Goal: Check status: Check status

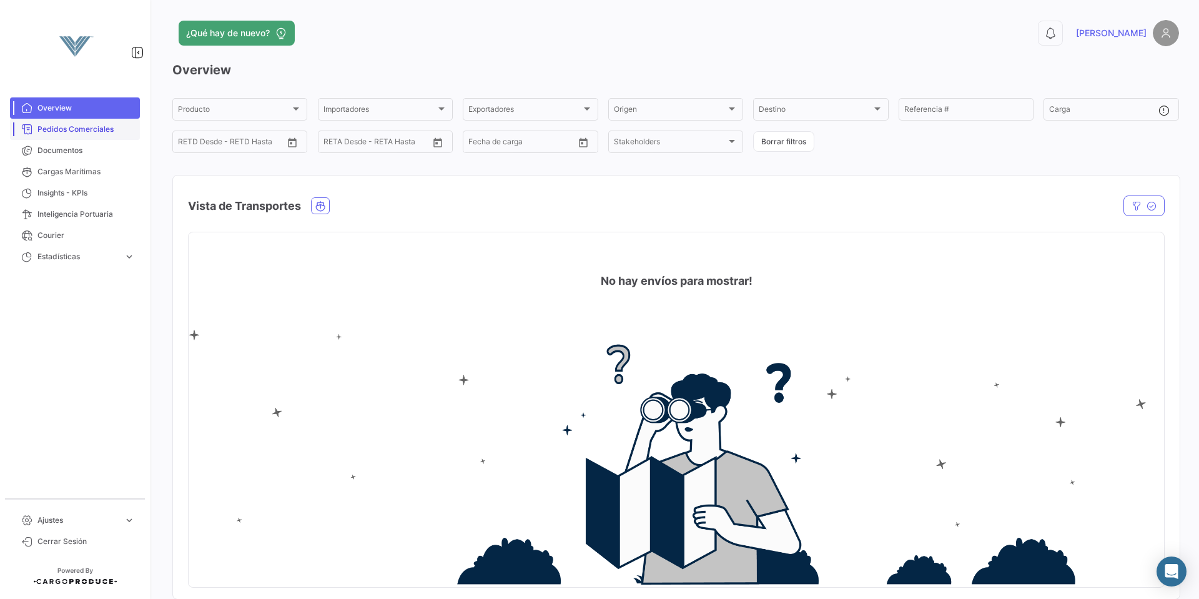
click at [91, 136] on link "Pedidos Comerciales" at bounding box center [75, 129] width 130 height 21
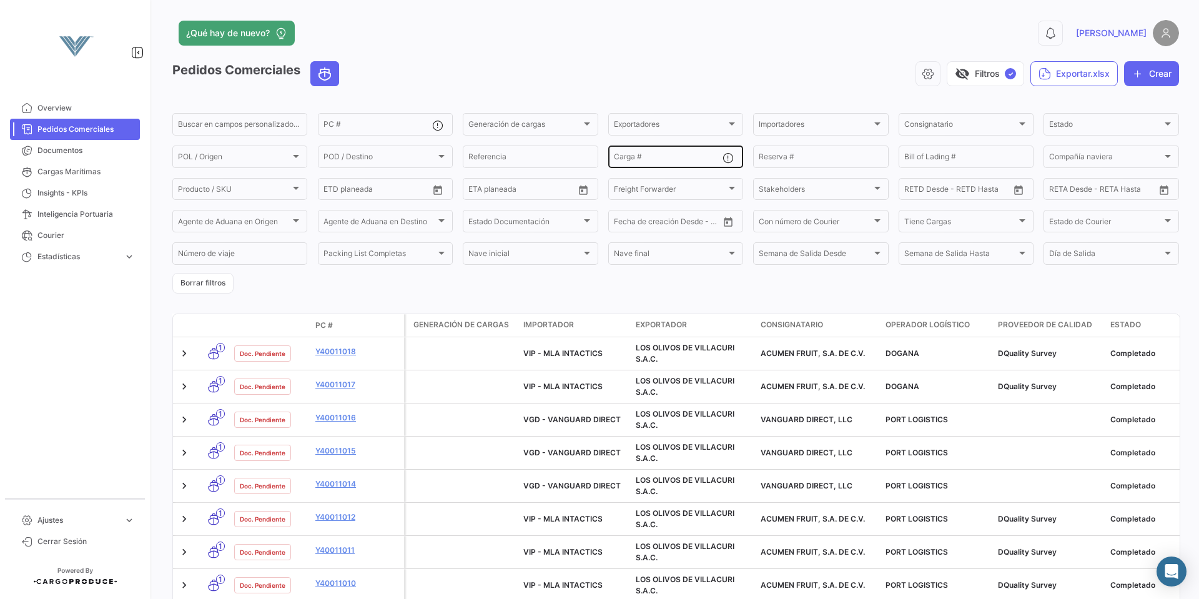
click at [685, 158] on input "Carga #" at bounding box center [668, 158] width 109 height 9
paste input "EMCU5522751"
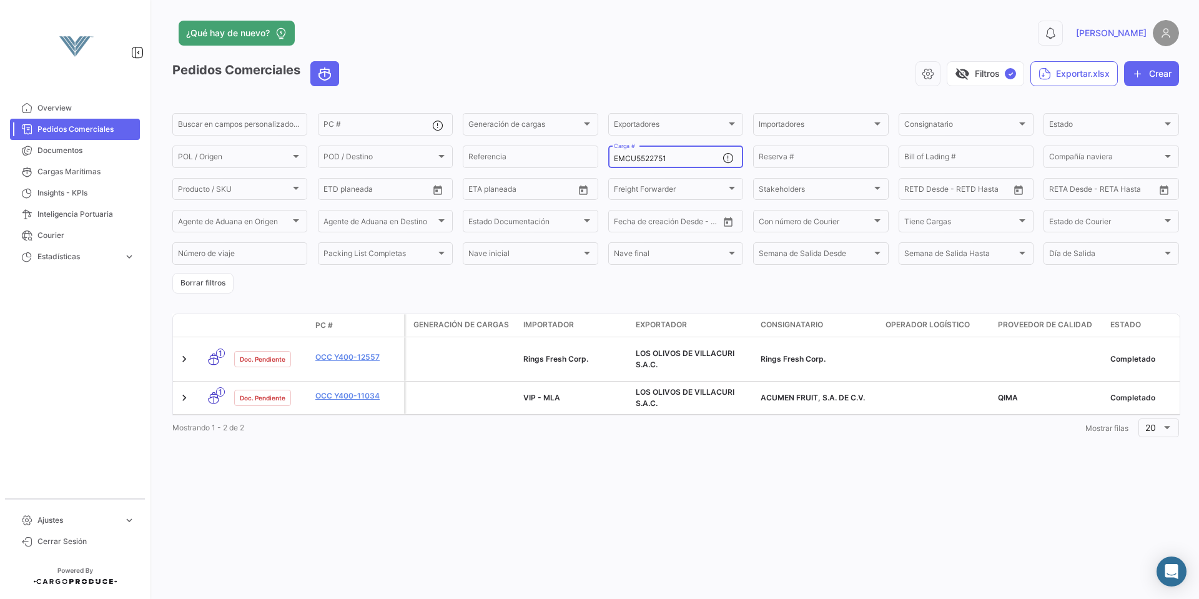
type input "EMCU5522751"
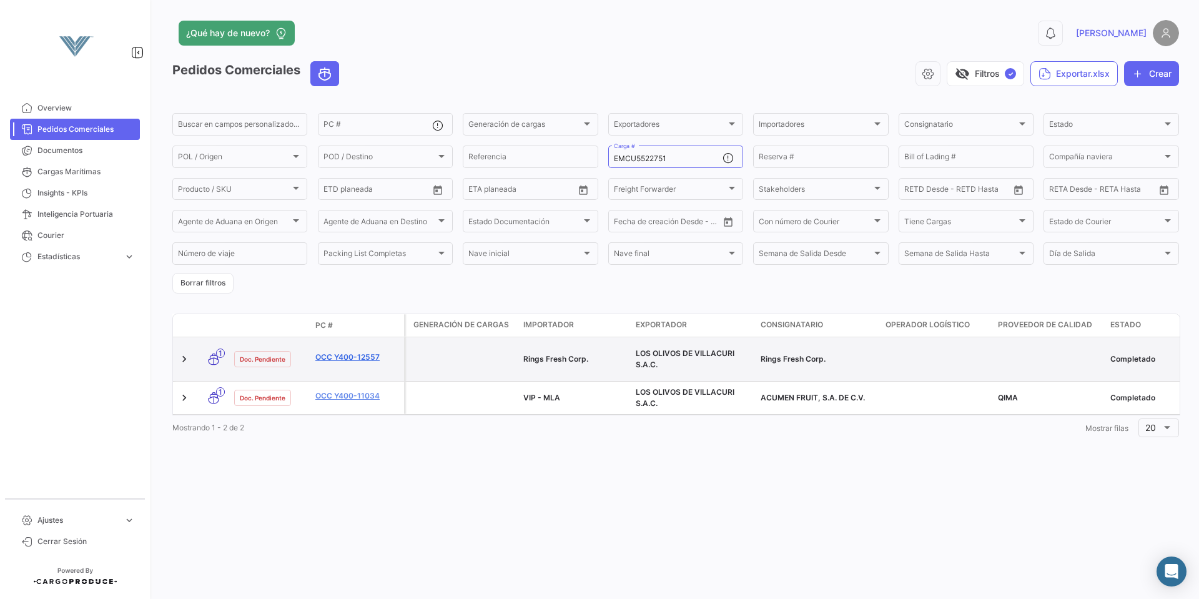
click at [371, 358] on link "OCC Y400-12557" at bounding box center [357, 357] width 84 height 11
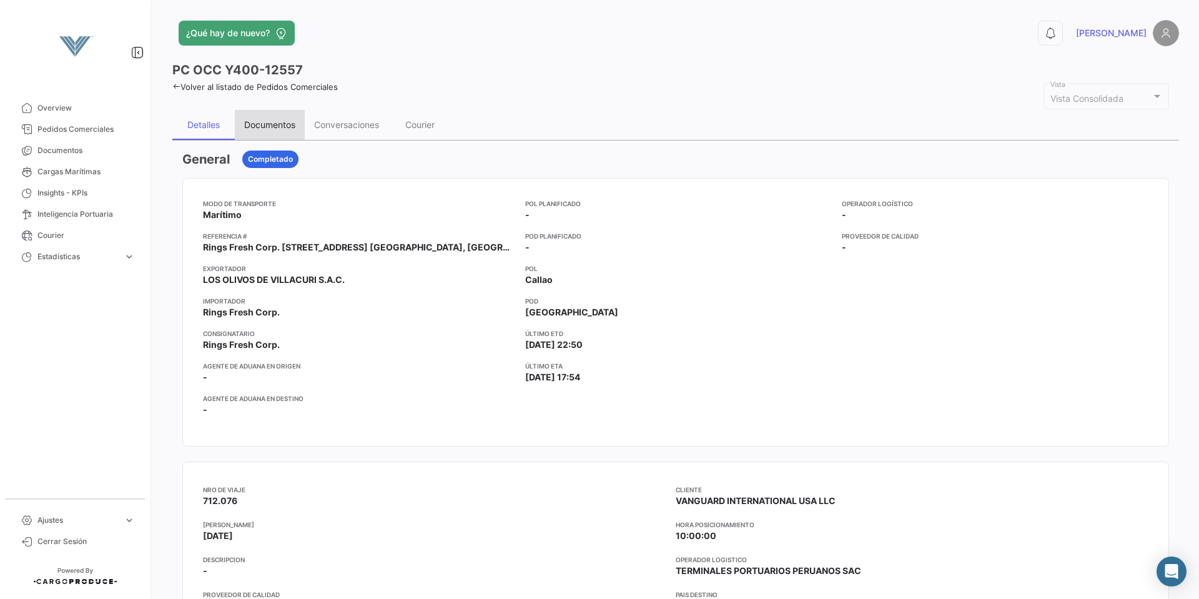
click at [265, 127] on div "Documentos" at bounding box center [269, 124] width 51 height 11
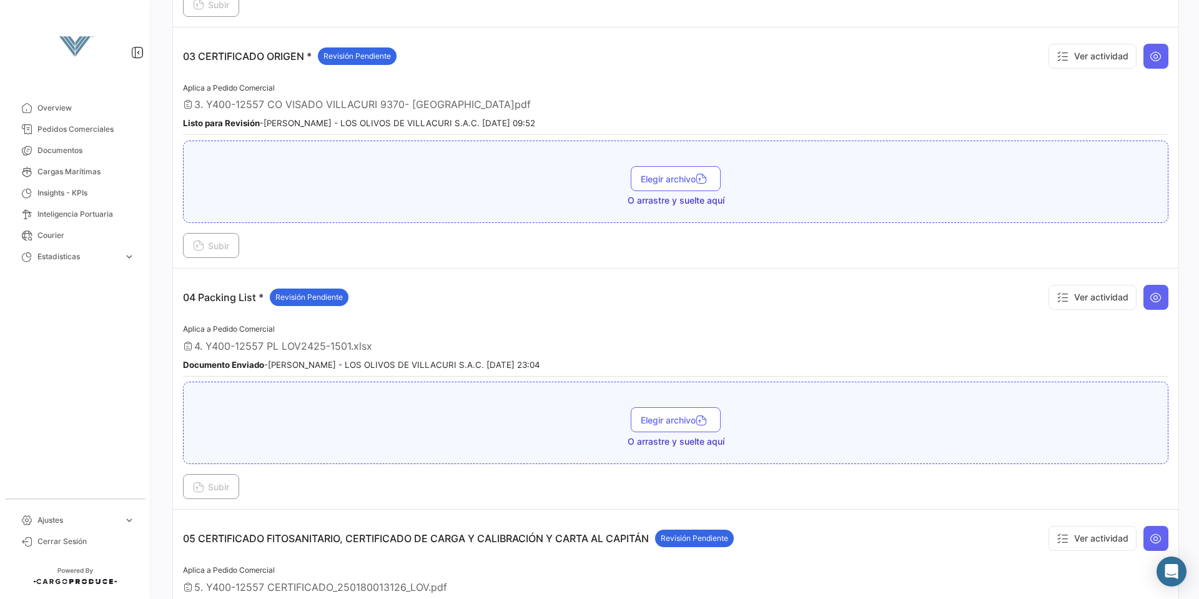
scroll to position [749, 0]
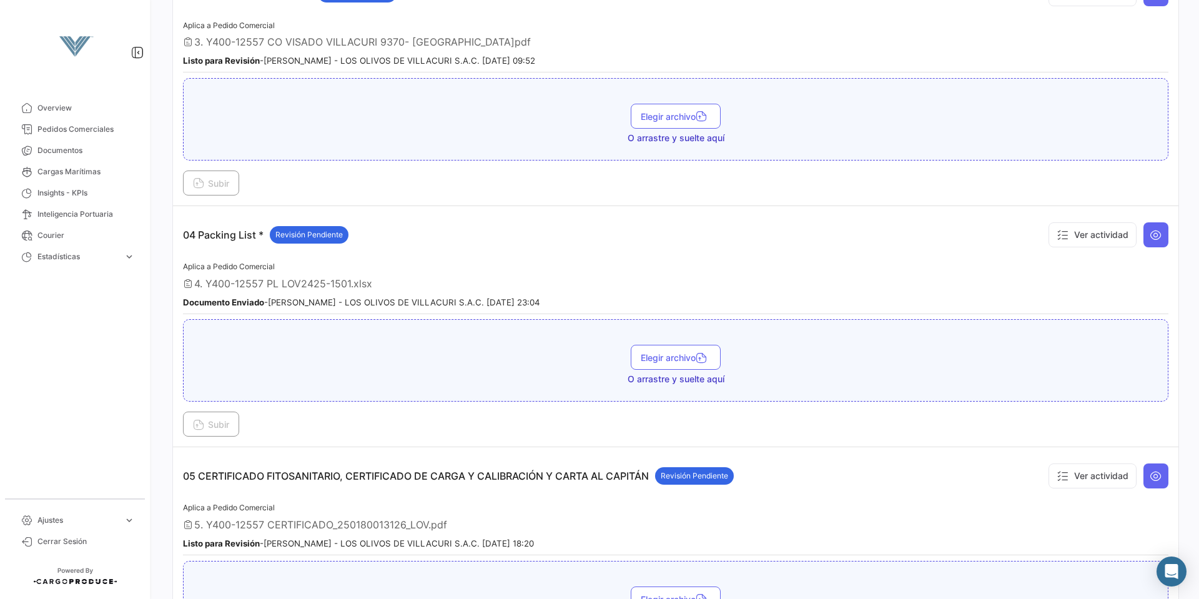
click at [413, 300] on small "Documento Enviado - [PERSON_NAME] - LOS OLIVOS DE VILLACURI S.A.C. [DATE] 23:04" at bounding box center [361, 302] width 357 height 10
click at [294, 287] on span "4. Y400-12557 PL LOV2425-1501.xlsx" at bounding box center [283, 283] width 178 height 12
click at [209, 291] on div "Aplica a Pedido Comercial 4. Y400-12557 PL LOV2425-1501.xlsx Documento Enviado …" at bounding box center [676, 286] width 986 height 55
click at [206, 285] on span "4. Y400-12557 PL LOV2425-1501.xlsx" at bounding box center [283, 283] width 178 height 12
click at [1041, 280] on div "4. Y400-12557 PL LOV2425-1501.xlsx" at bounding box center [676, 283] width 986 height 12
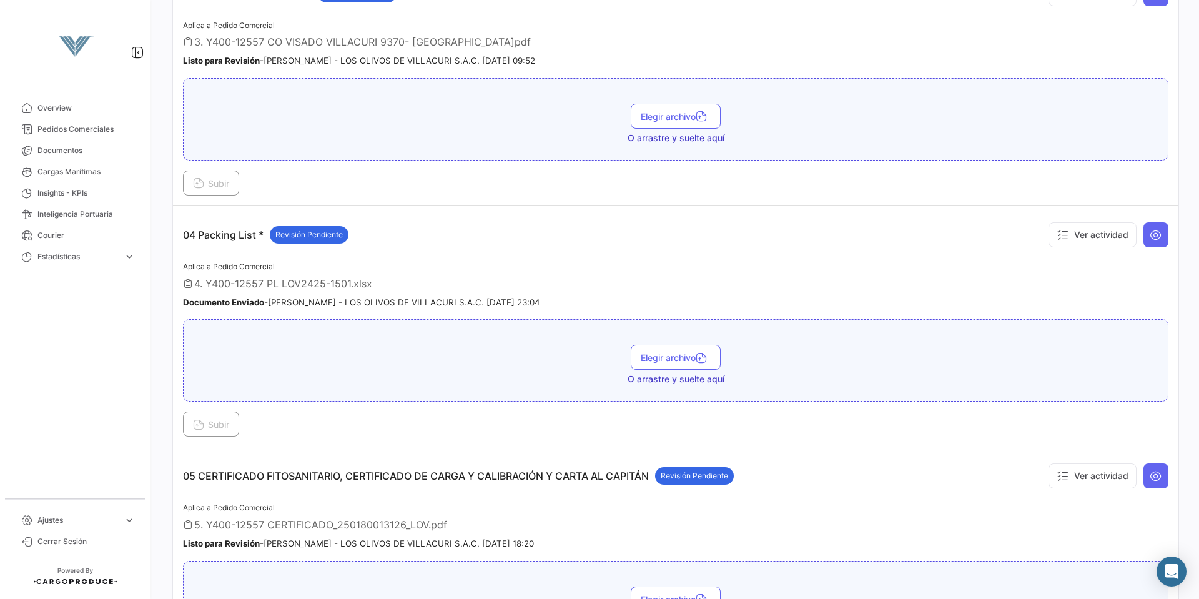
click at [343, 283] on span "4. Y400-12557 PL LOV2425-1501.xlsx" at bounding box center [283, 283] width 178 height 12
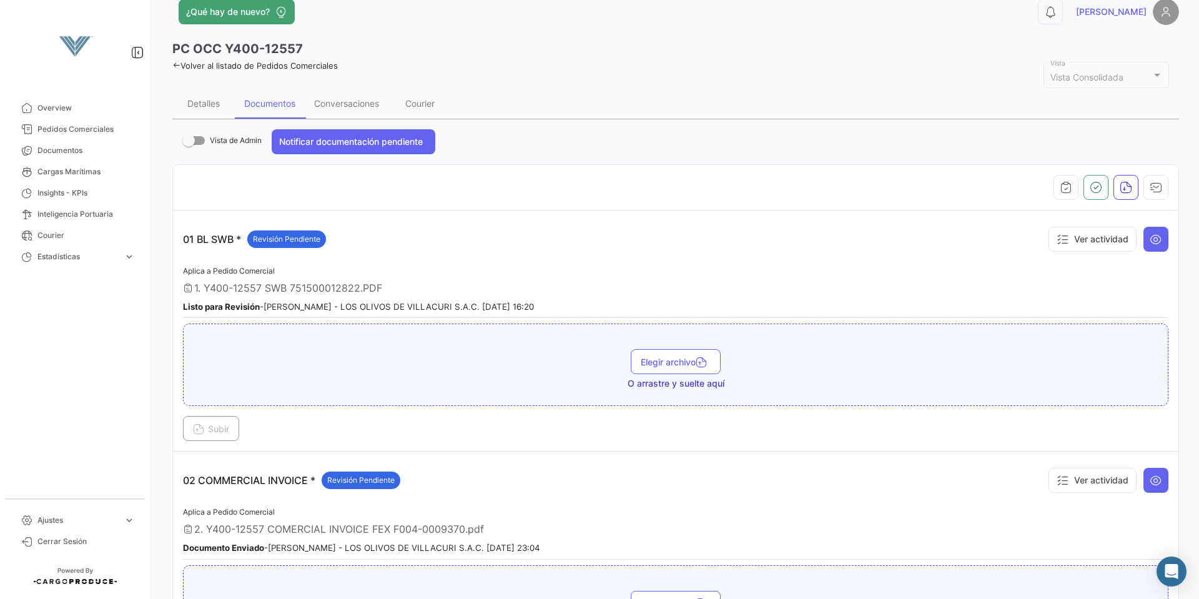
scroll to position [0, 0]
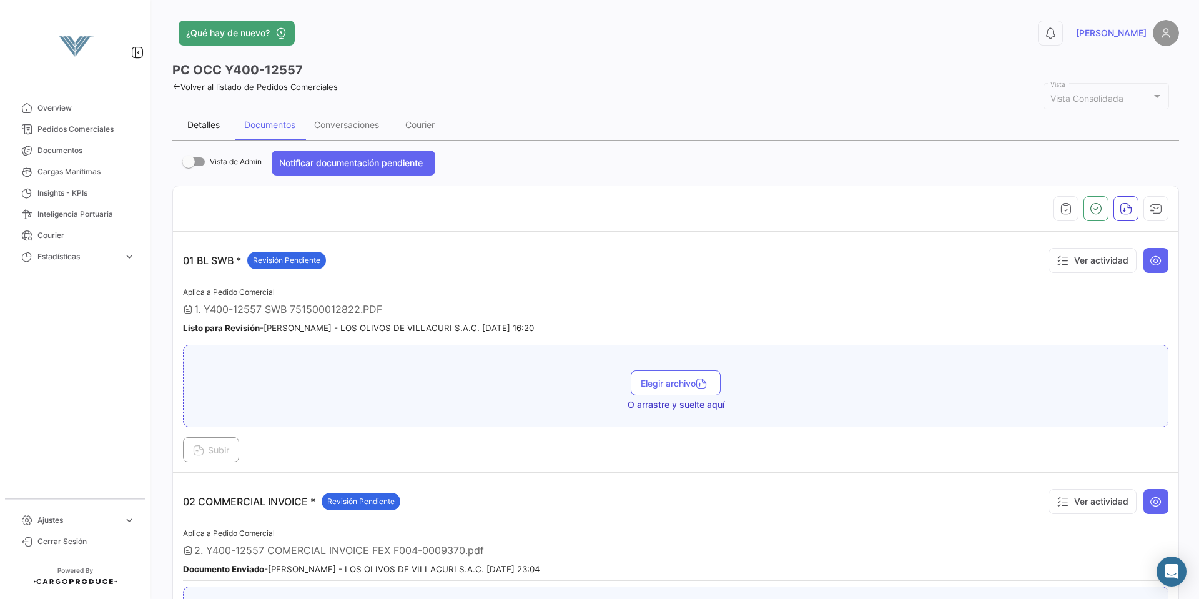
click at [210, 127] on div "Detalles" at bounding box center [203, 124] width 32 height 11
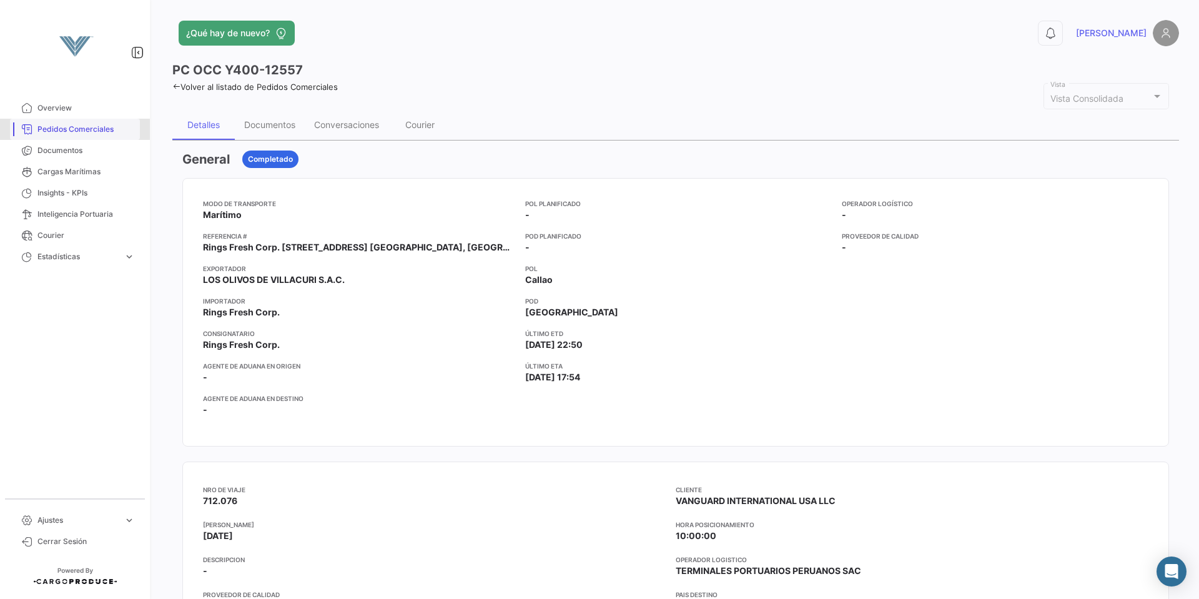
click at [91, 133] on span "Pedidos Comerciales" at bounding box center [85, 129] width 97 height 11
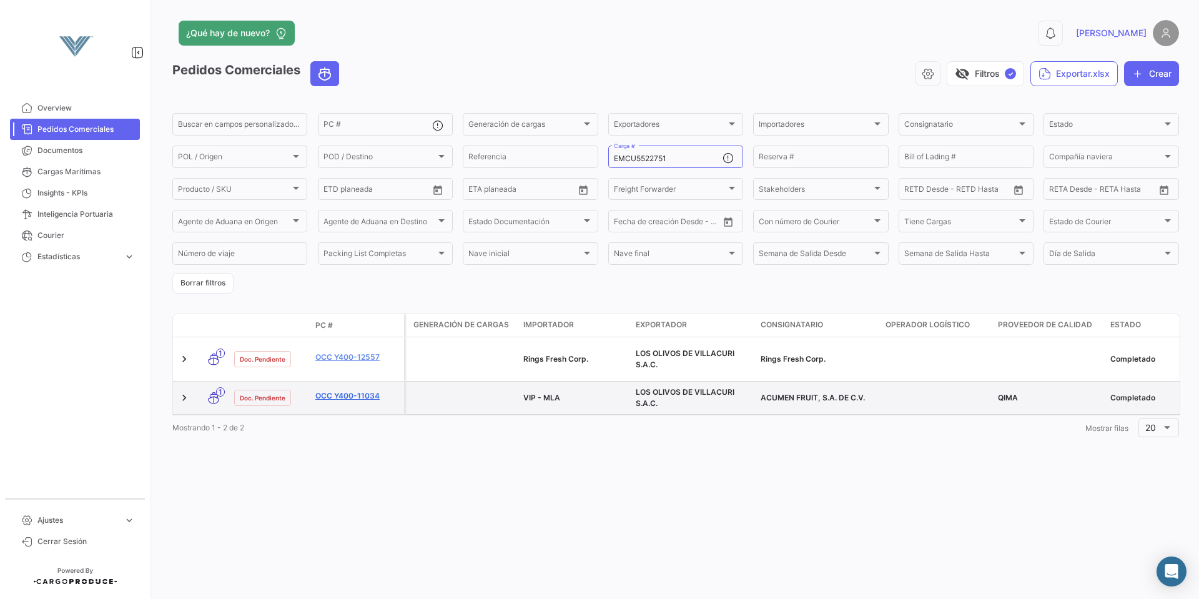
click at [372, 391] on link "OCC Y400-11034" at bounding box center [357, 395] width 84 height 11
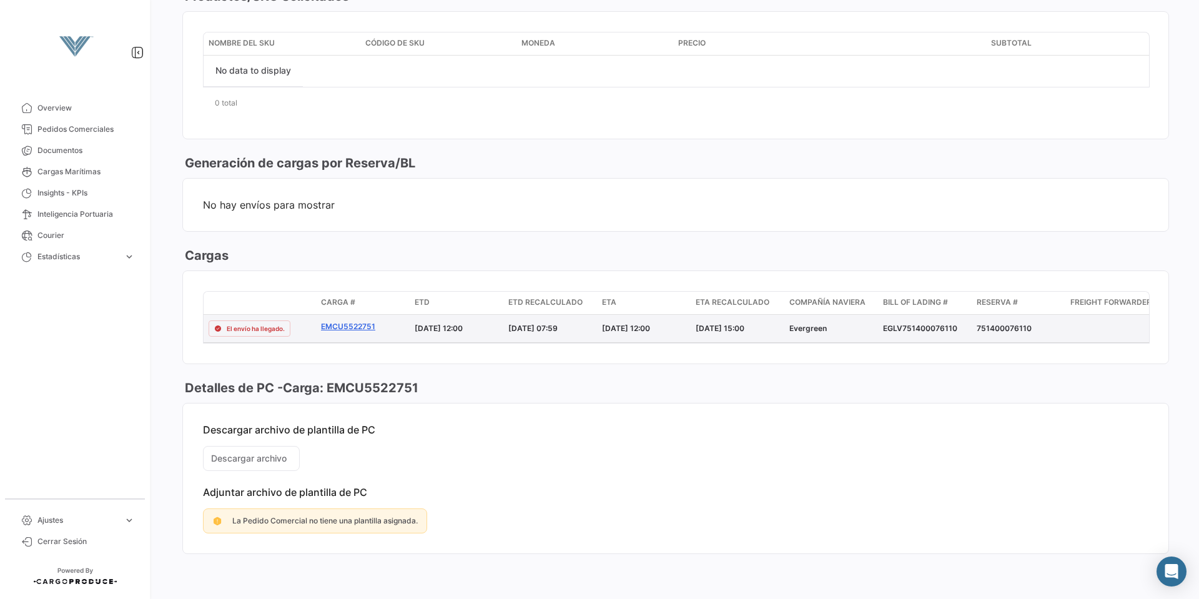
click at [361, 321] on link "EMCU5522751" at bounding box center [363, 326] width 84 height 11
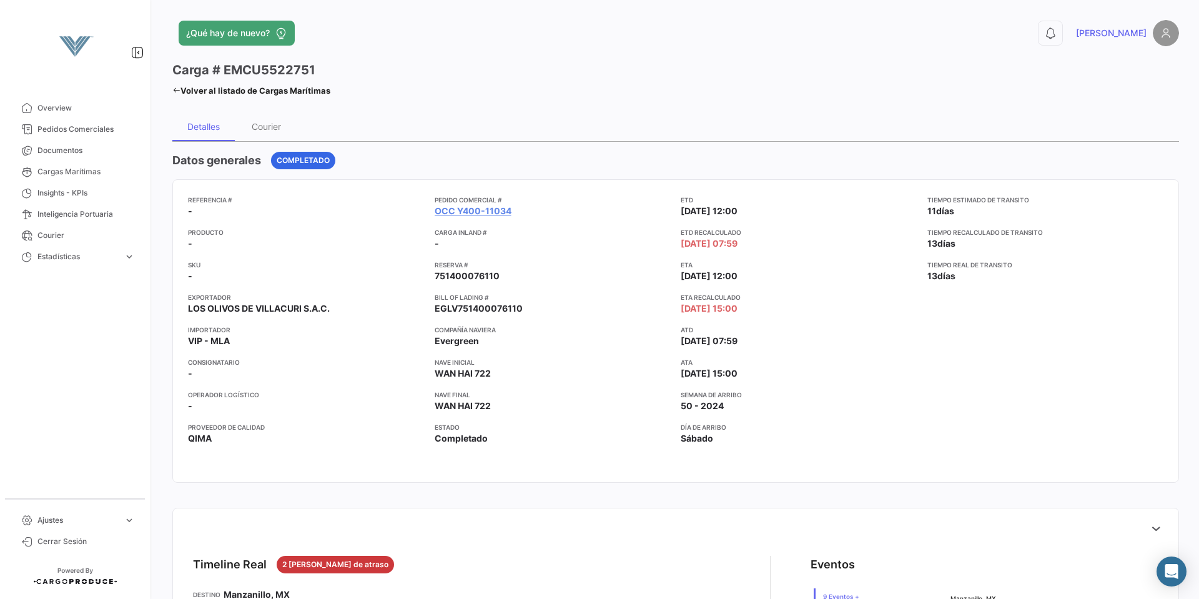
click at [889, 400] on app-card-info-value "50 - 2024" at bounding box center [799, 406] width 237 height 12
click at [999, 363] on div "Tiempo estimado de [PERSON_NAME] 11 [PERSON_NAME] Tiempo recalculado de [PERSON…" at bounding box center [1045, 331] width 237 height 272
